Goal: Obtain resource: Obtain resource

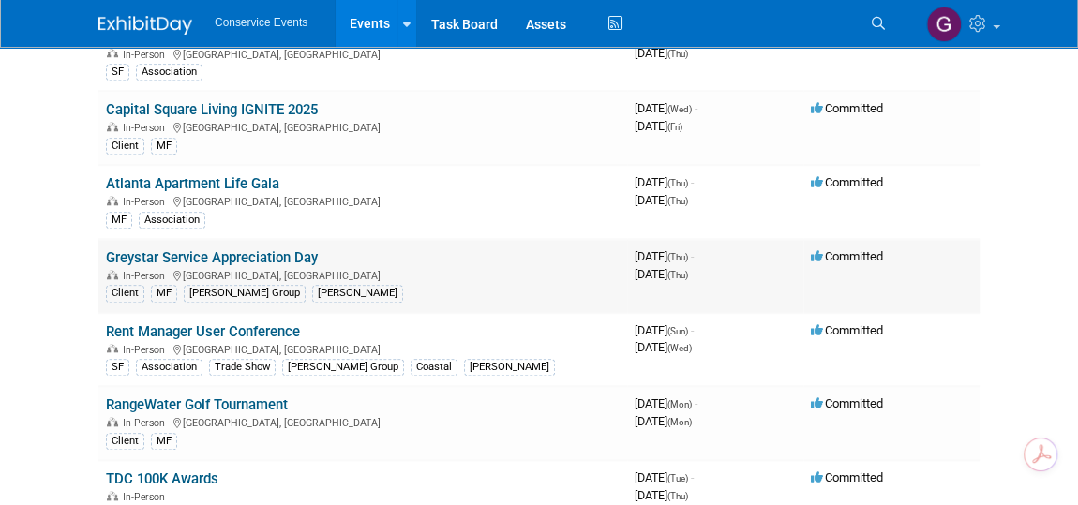
scroll to position [852, 0]
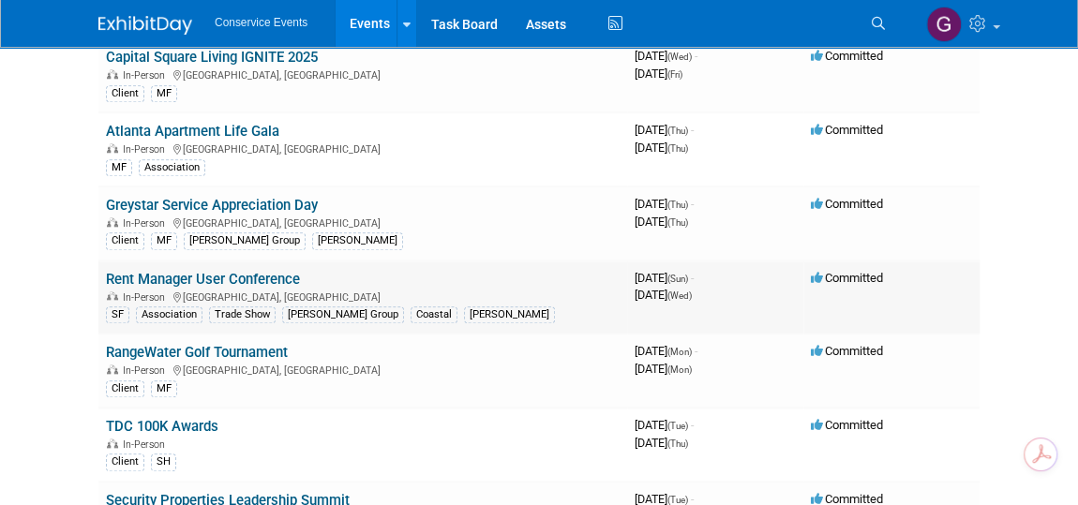
click at [246, 271] on link "Rent Manager User Conference" at bounding box center [203, 279] width 194 height 17
click at [156, 288] on link "Rent Manager User Conference" at bounding box center [203, 279] width 194 height 17
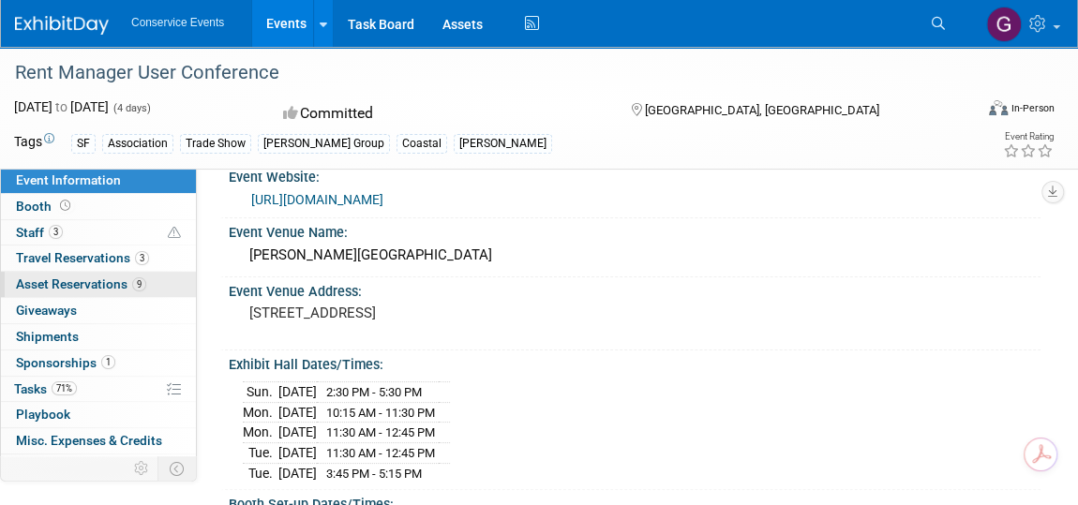
scroll to position [84, 0]
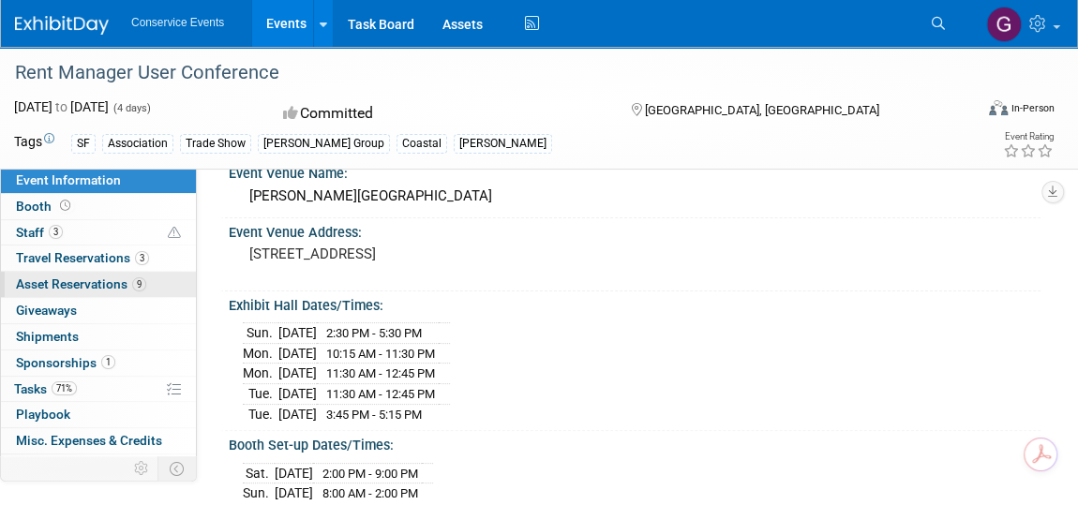
click at [93, 281] on span "Asset Reservations 9" at bounding box center [81, 283] width 130 height 15
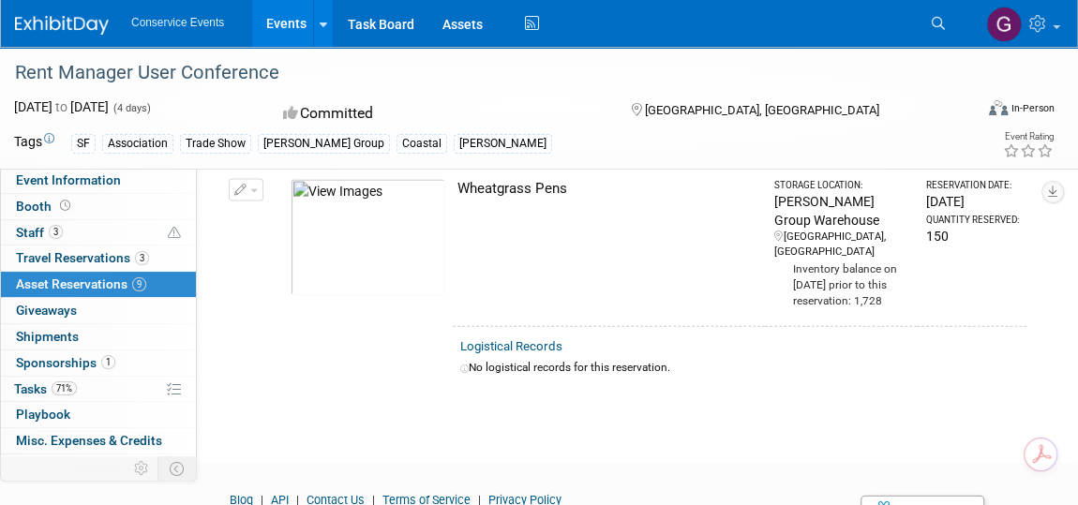
scroll to position [1945, 0]
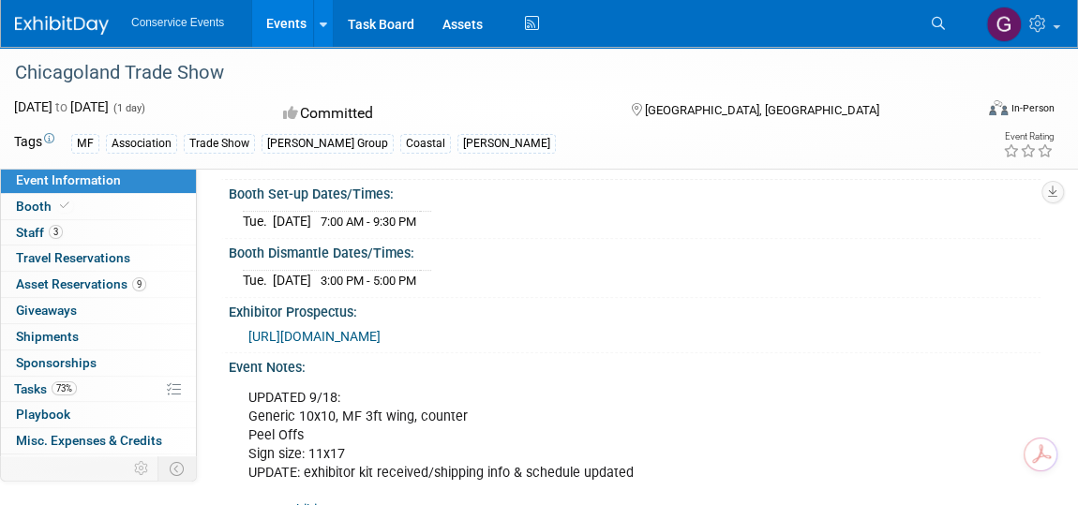
scroll to position [97, 0]
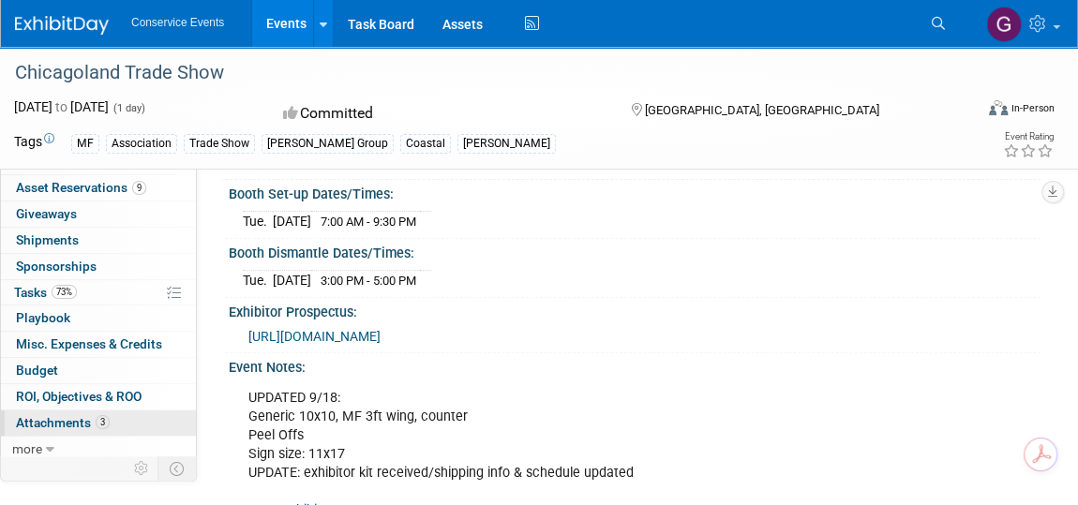
click at [77, 418] on span "Attachments 3" at bounding box center [63, 422] width 94 height 15
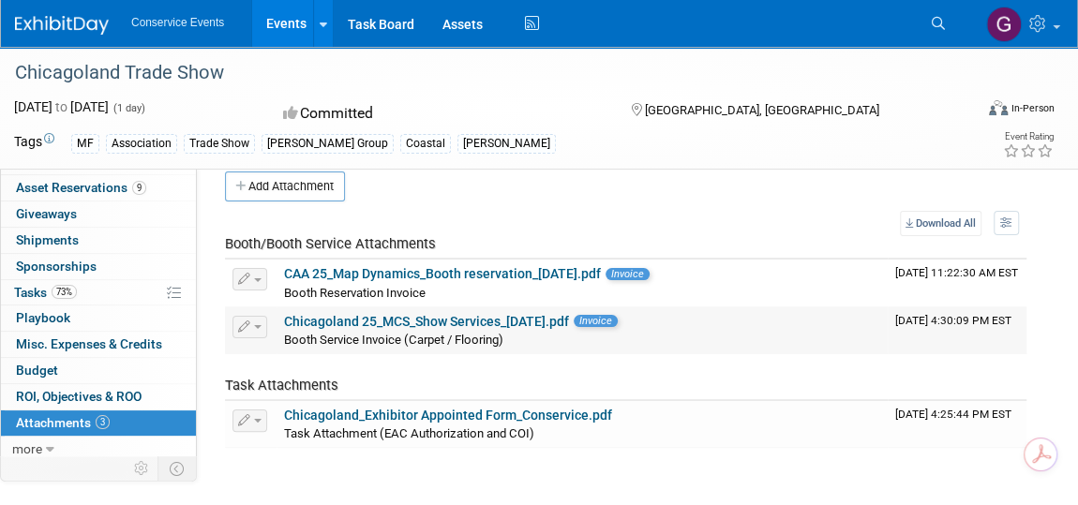
scroll to position [0, 0]
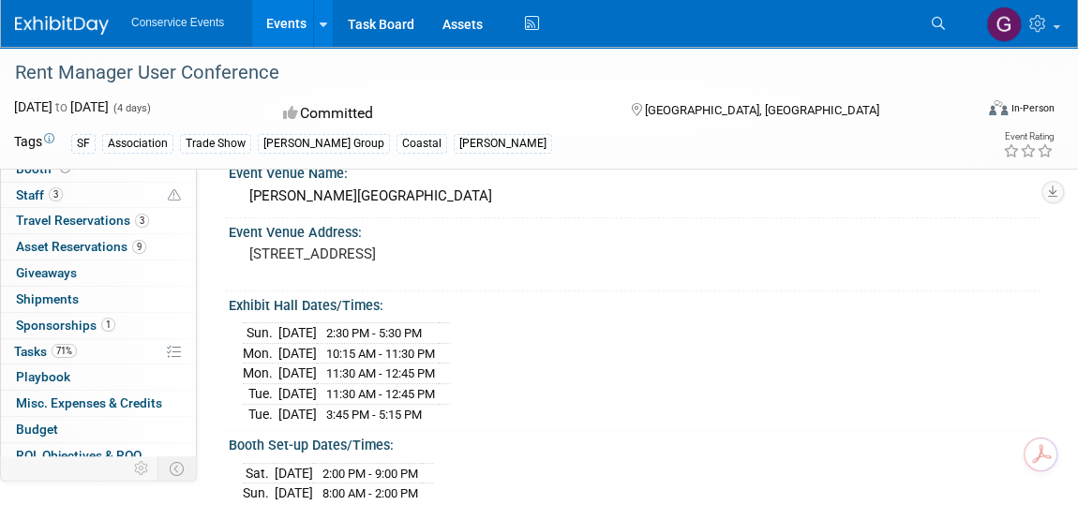
scroll to position [41, 0]
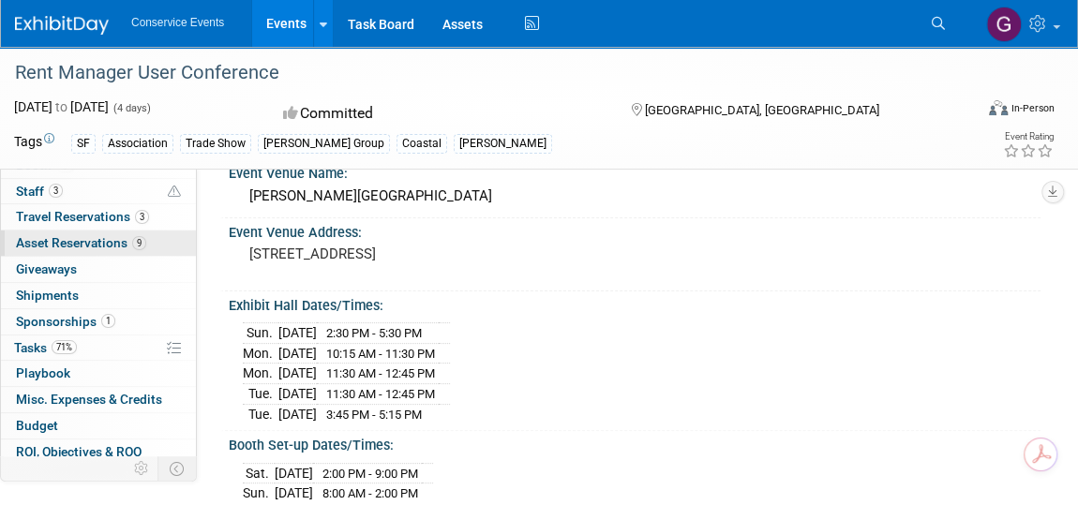
click at [76, 240] on span "Asset Reservations 9" at bounding box center [81, 242] width 130 height 15
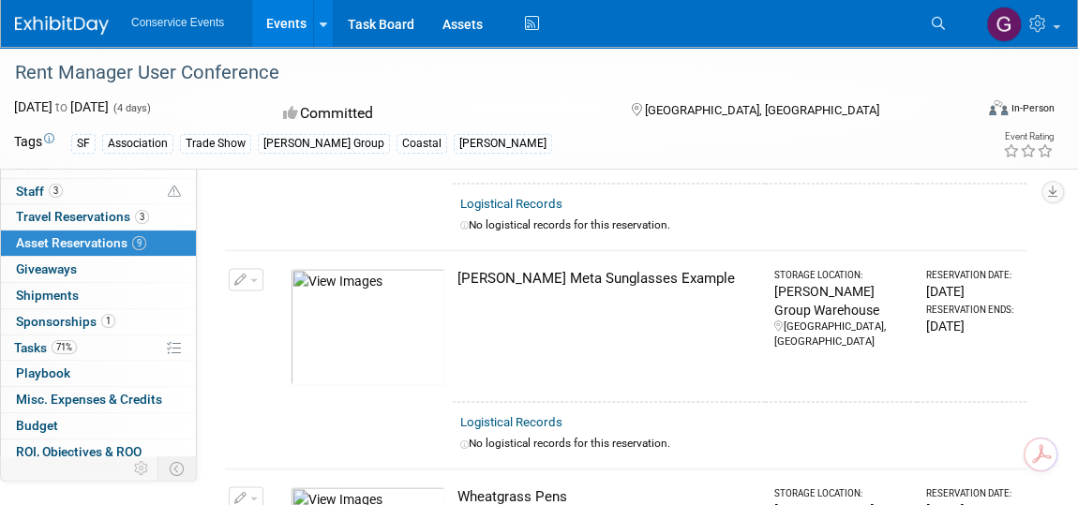
scroll to position [97, 0]
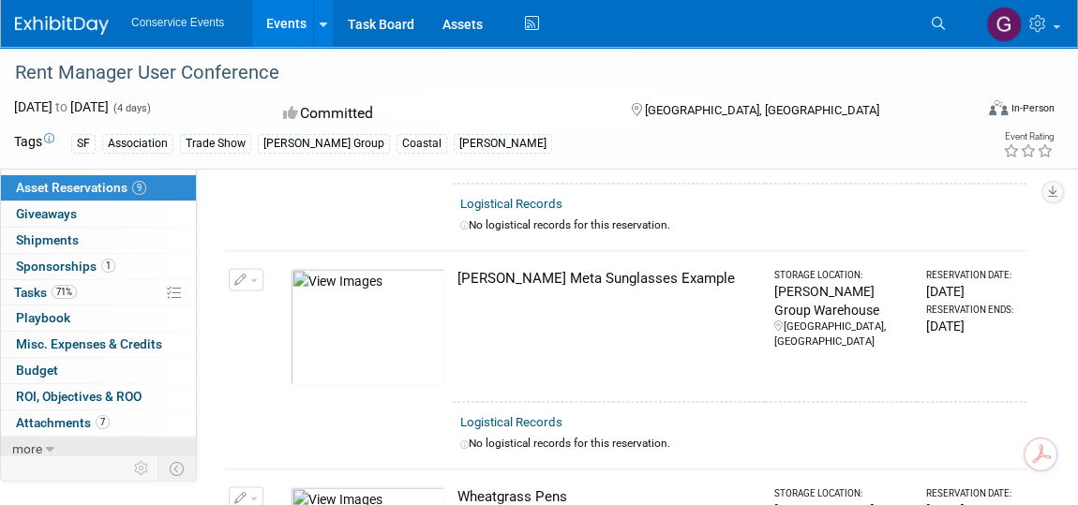
click at [47, 443] on icon at bounding box center [50, 449] width 8 height 13
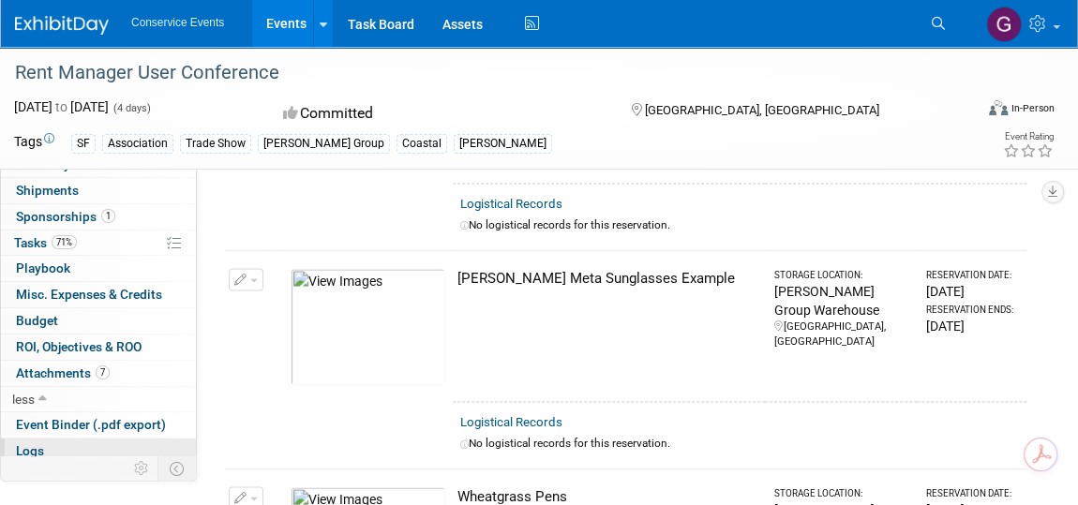
scroll to position [148, 0]
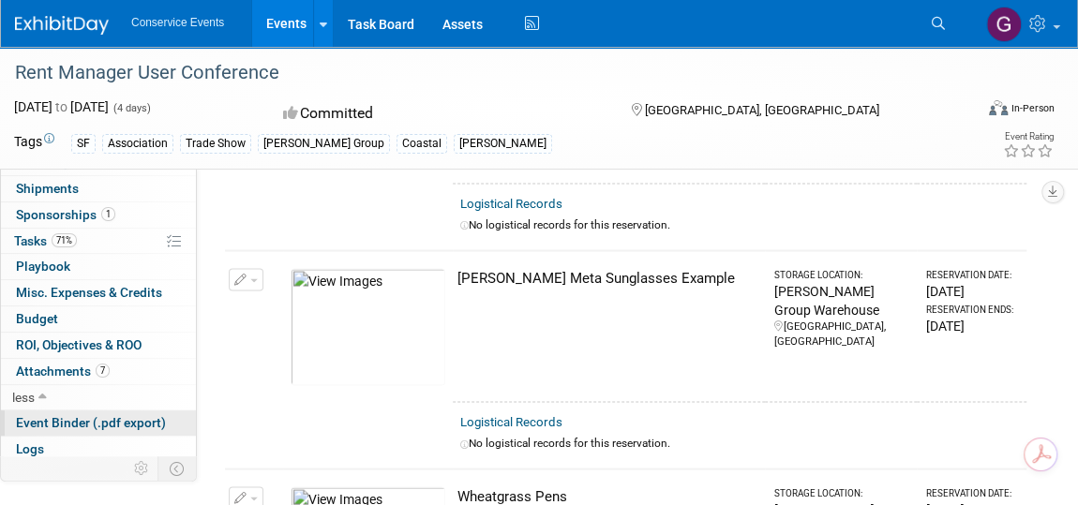
click at [51, 426] on span "Event Binder (.pdf export)" at bounding box center [91, 422] width 150 height 15
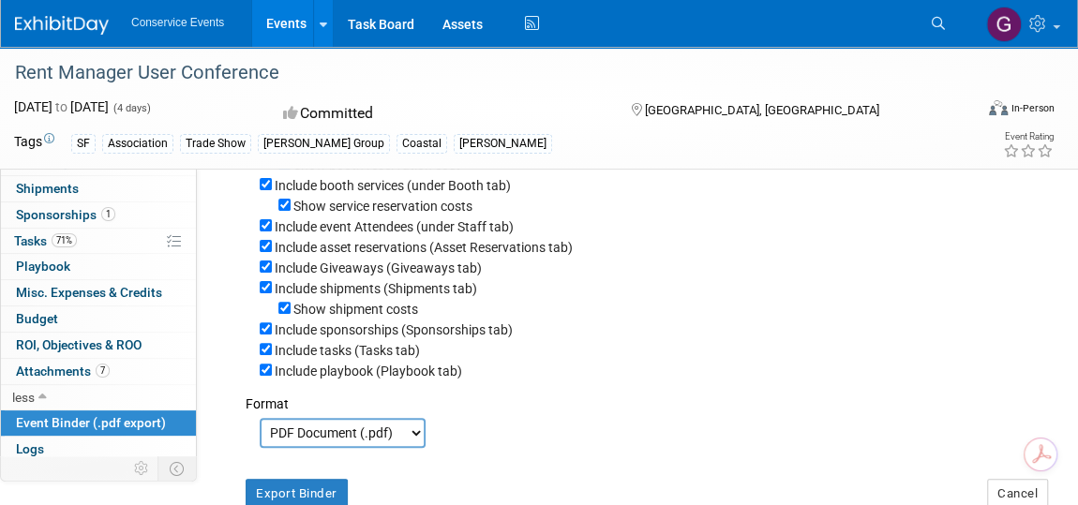
scroll to position [384, 0]
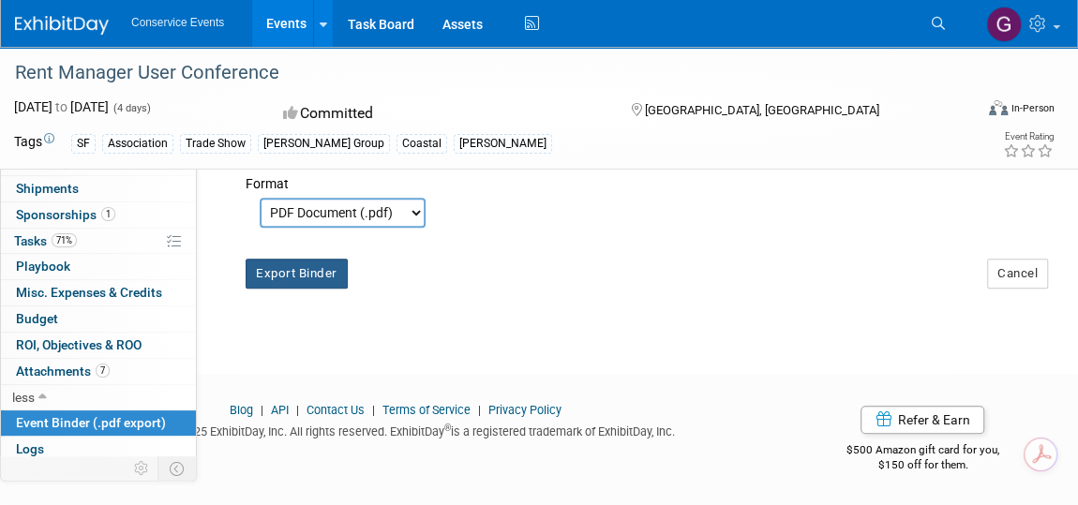
click at [304, 270] on button "Export Binder" at bounding box center [297, 274] width 102 height 30
